Goal: Transaction & Acquisition: Purchase product/service

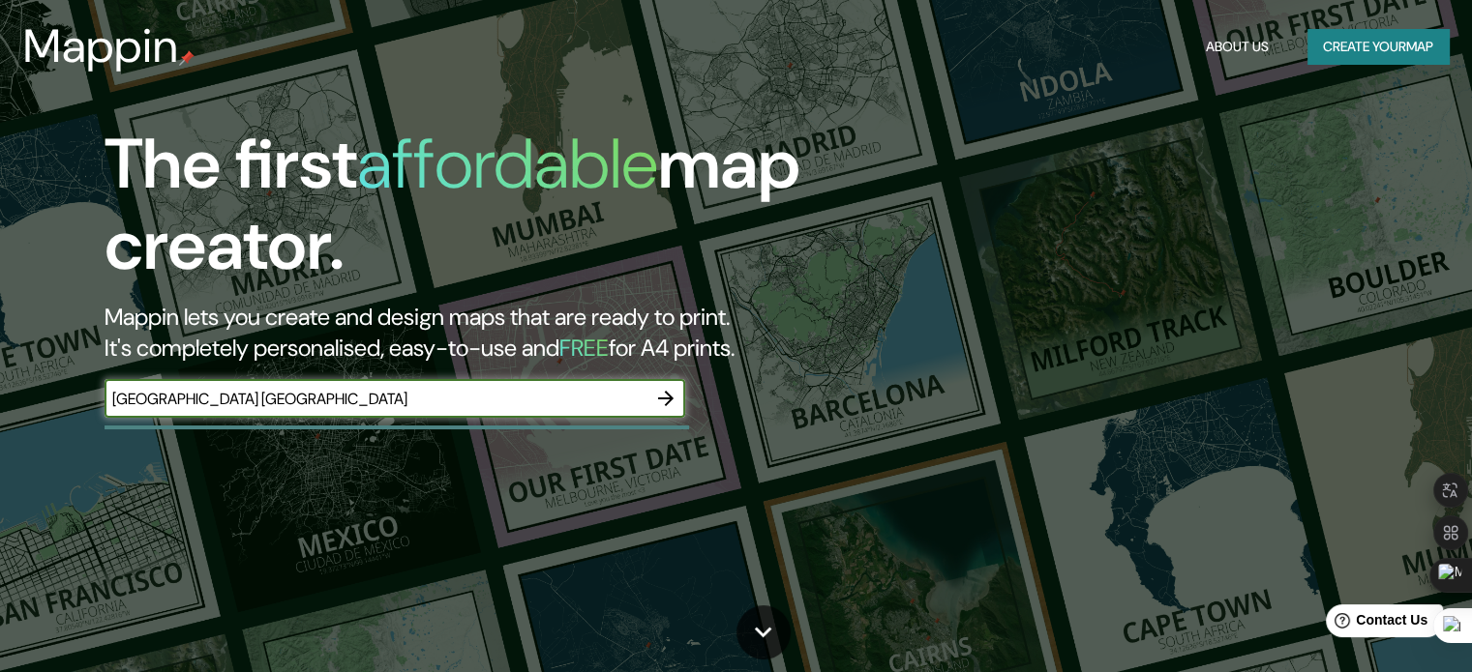
type input "[GEOGRAPHIC_DATA] [GEOGRAPHIC_DATA]"
click at [665, 393] on icon "button" at bounding box center [665, 398] width 23 height 23
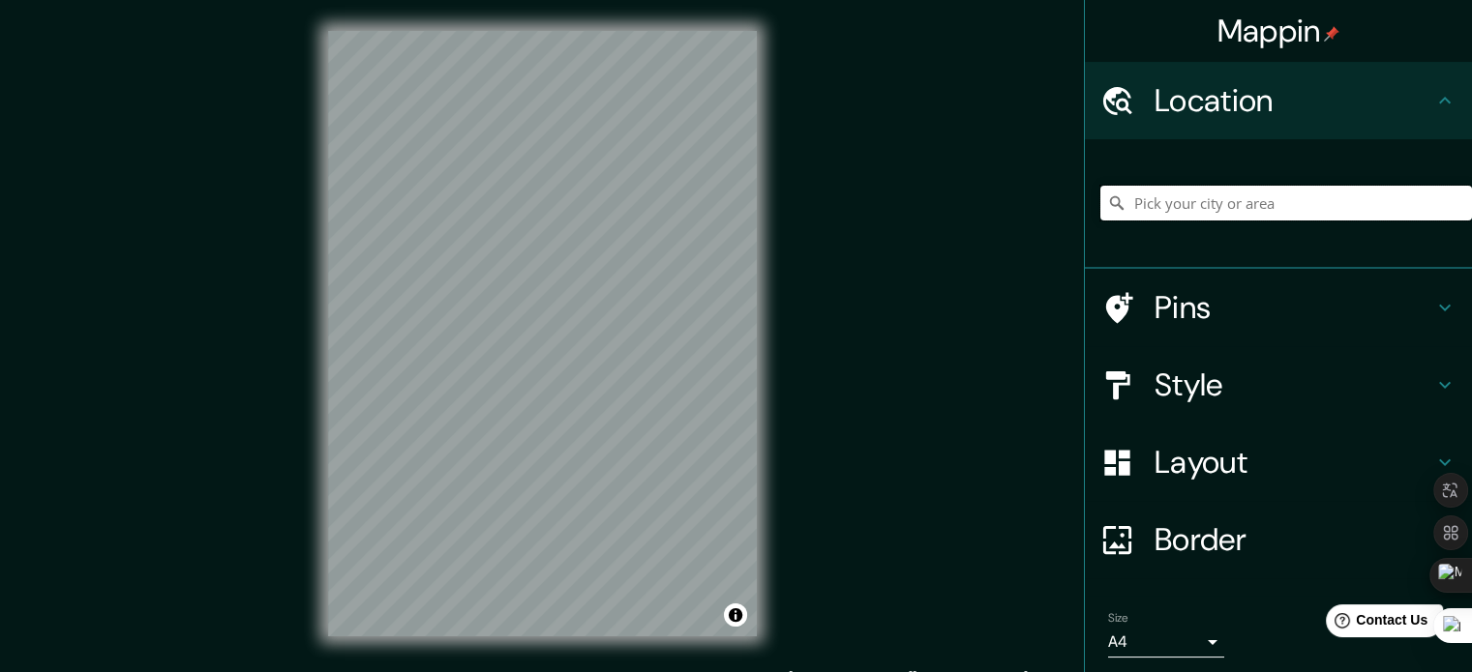
click at [1200, 202] on input "Pick your city or area" at bounding box center [1286, 203] width 372 height 35
click at [1171, 321] on h4 "Pins" at bounding box center [1293, 307] width 279 height 39
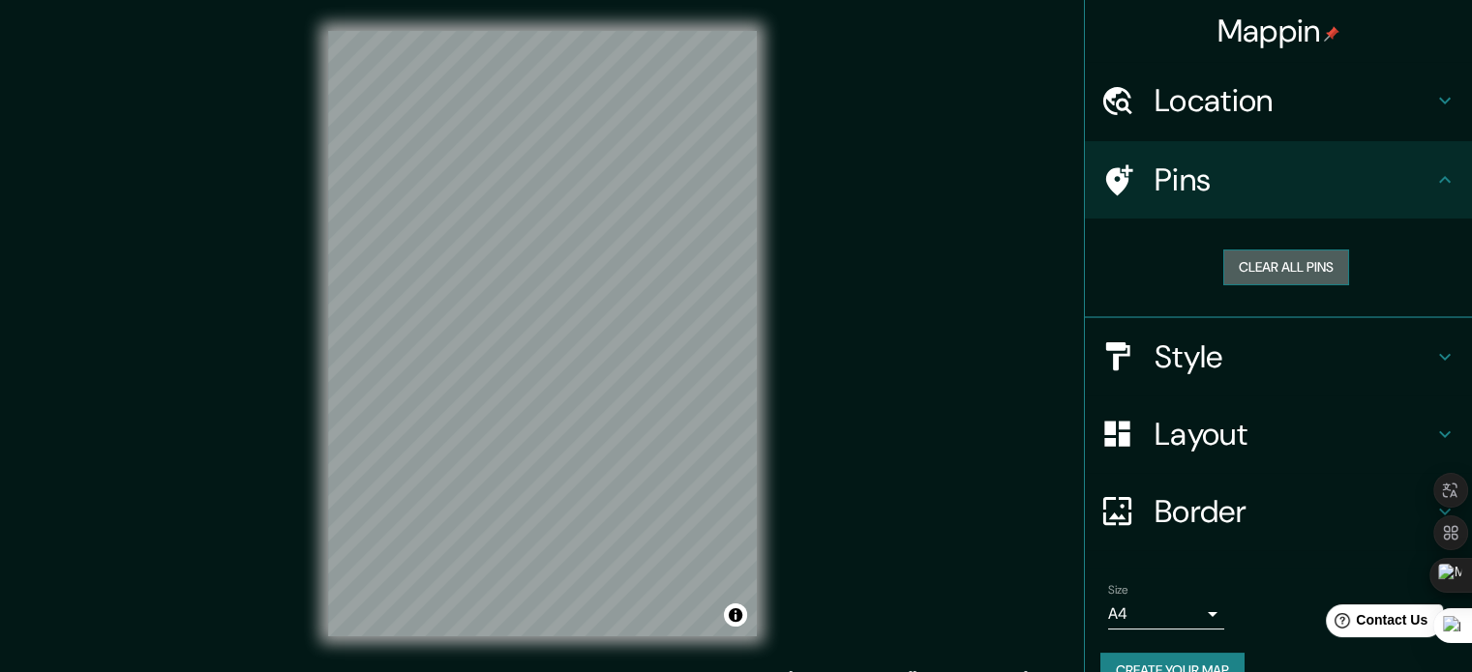
click at [1253, 271] on button "Clear all pins" at bounding box center [1286, 268] width 126 height 36
click at [1185, 372] on h4 "Style" at bounding box center [1293, 357] width 279 height 39
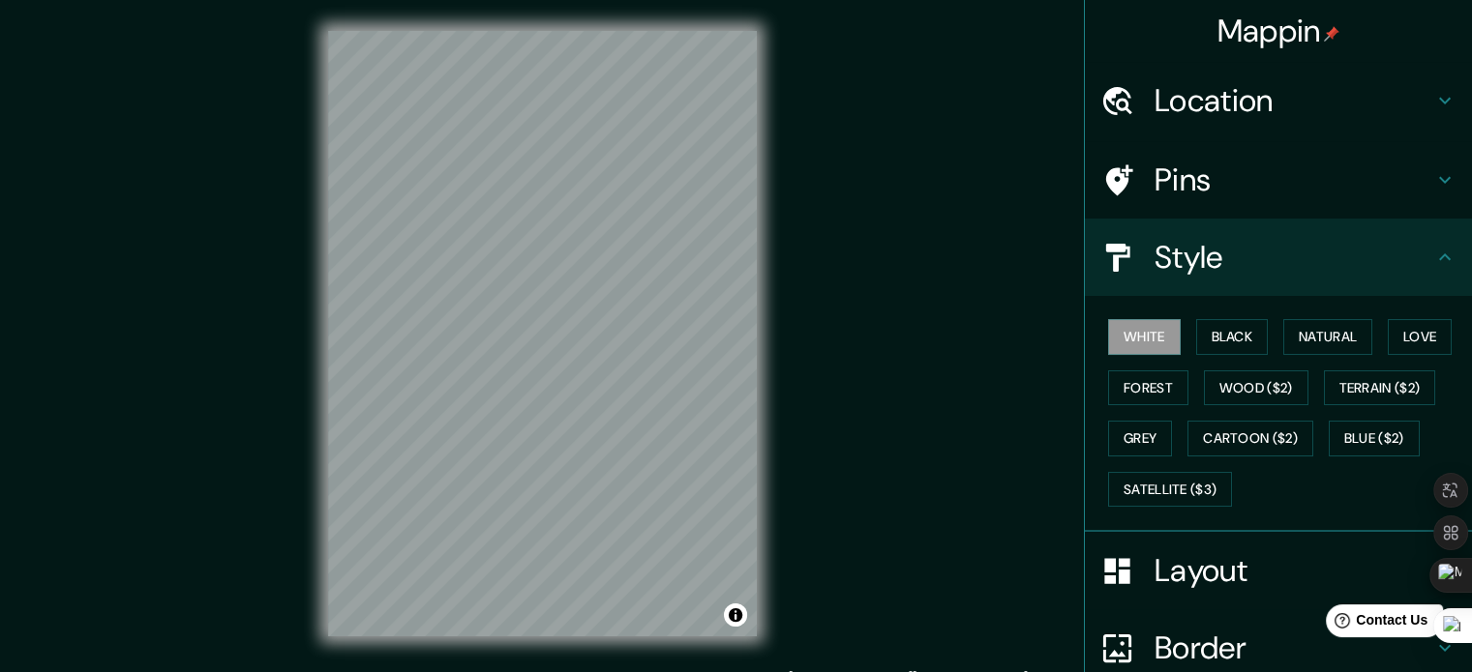
click at [1237, 416] on div "White Black Natural Love Forest Wood ($2) Terrain ($2) Grey Cartoon ($2) Blue (…" at bounding box center [1286, 413] width 372 height 203
click at [1231, 432] on button "Cartoon ($2)" at bounding box center [1250, 439] width 126 height 36
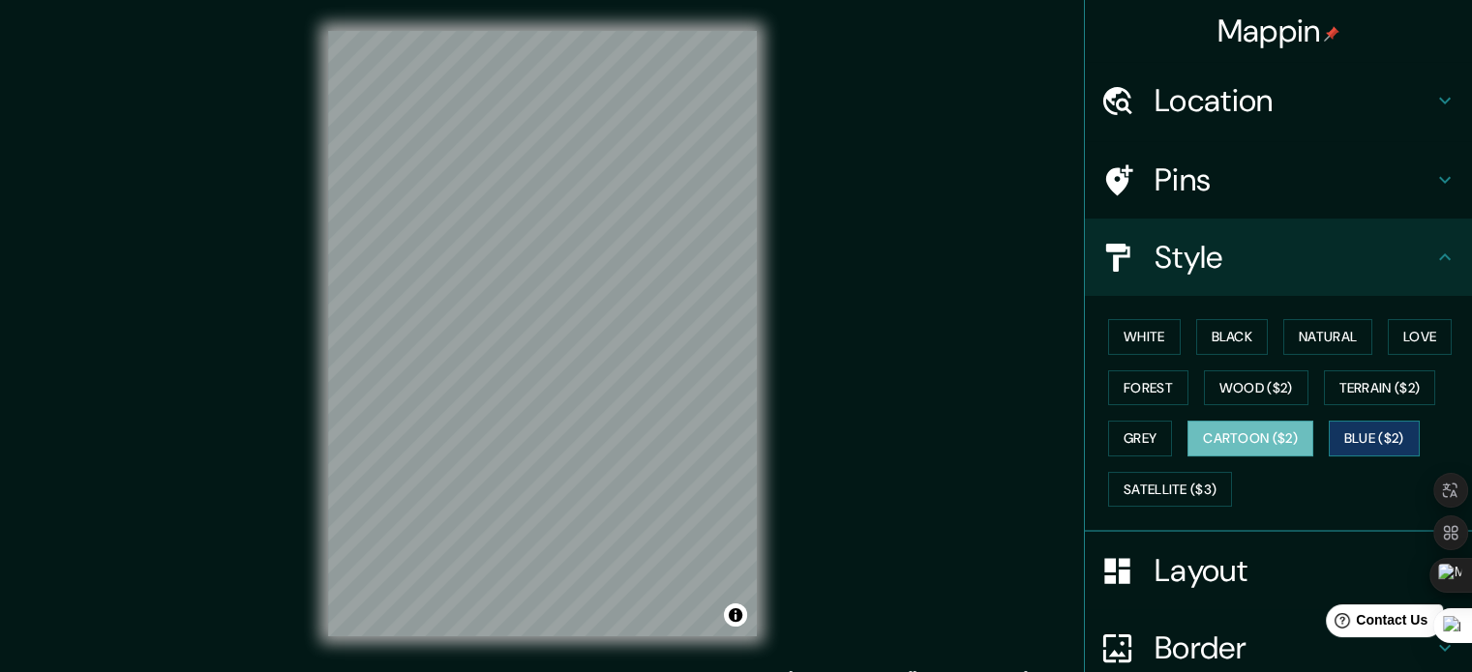
click at [1349, 434] on button "Blue ($2)" at bounding box center [1373, 439] width 91 height 36
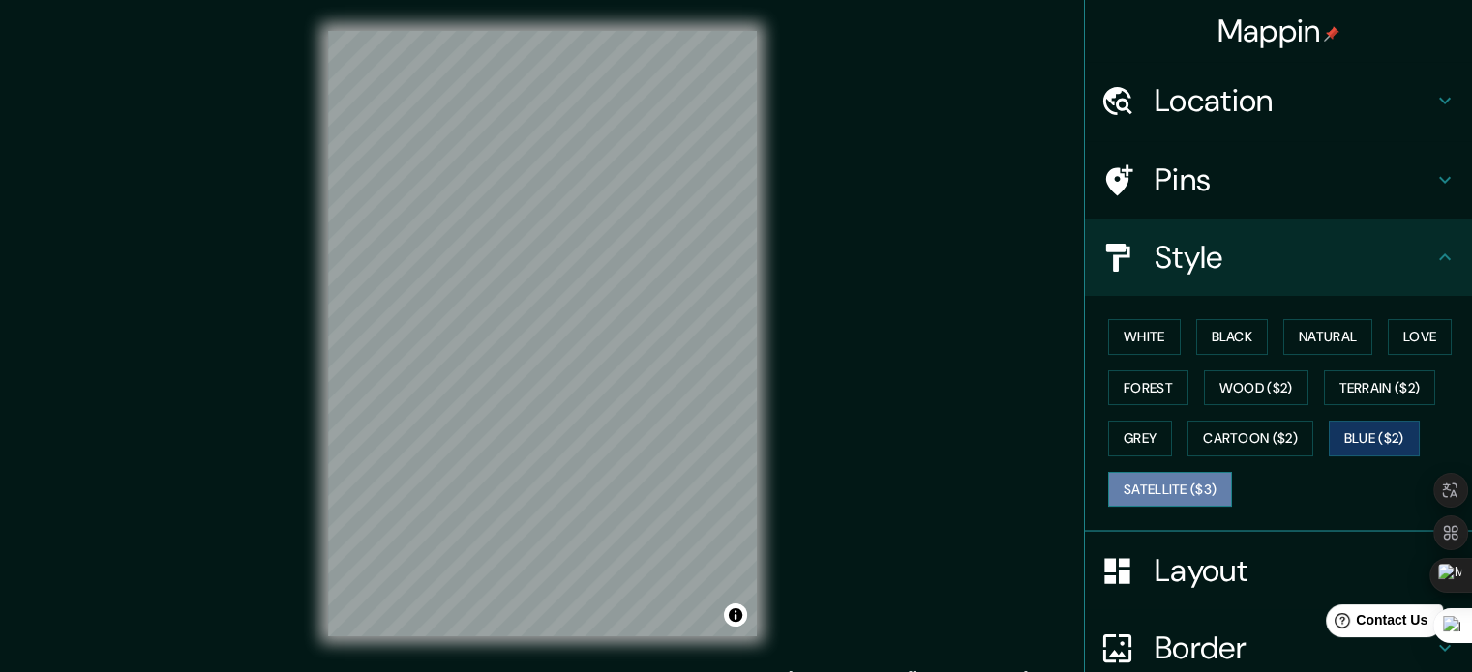
click at [1177, 483] on button "Satellite ($3)" at bounding box center [1170, 490] width 124 height 36
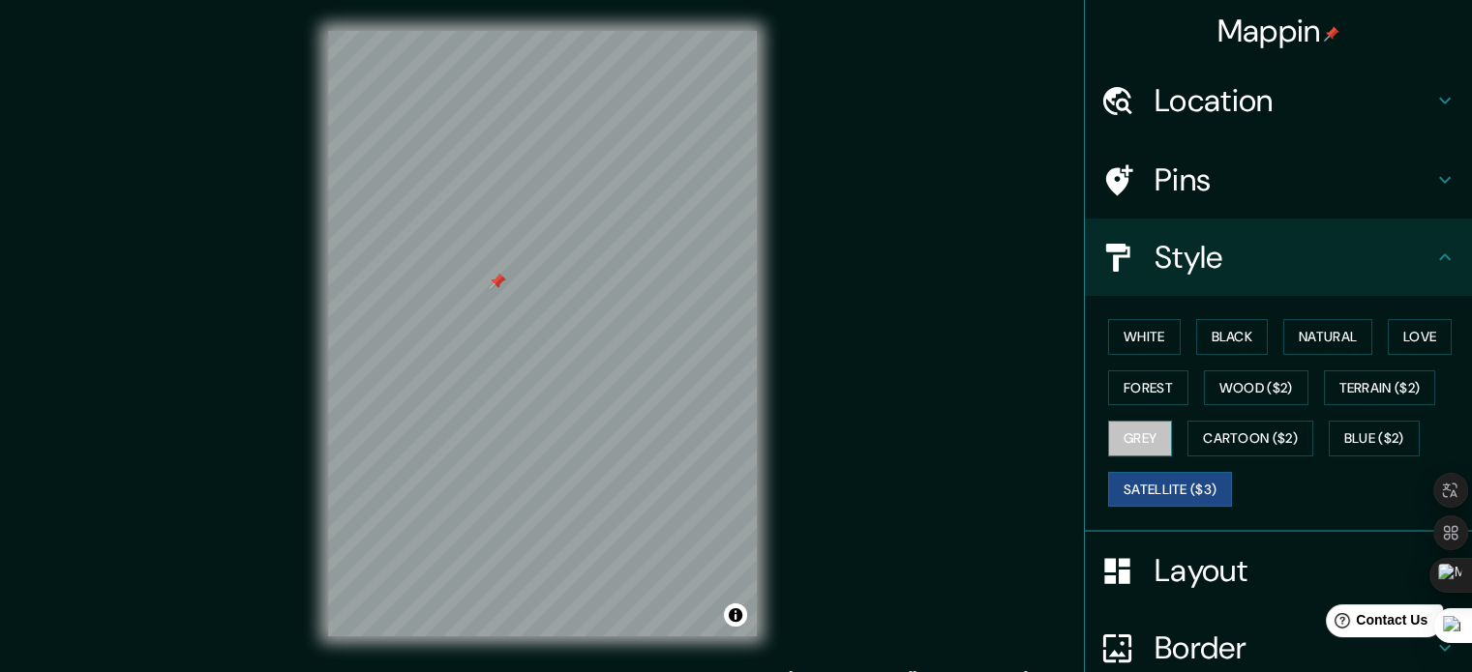
click at [1113, 432] on button "Grey" at bounding box center [1140, 439] width 64 height 36
